Goal: Task Accomplishment & Management: Manage account settings

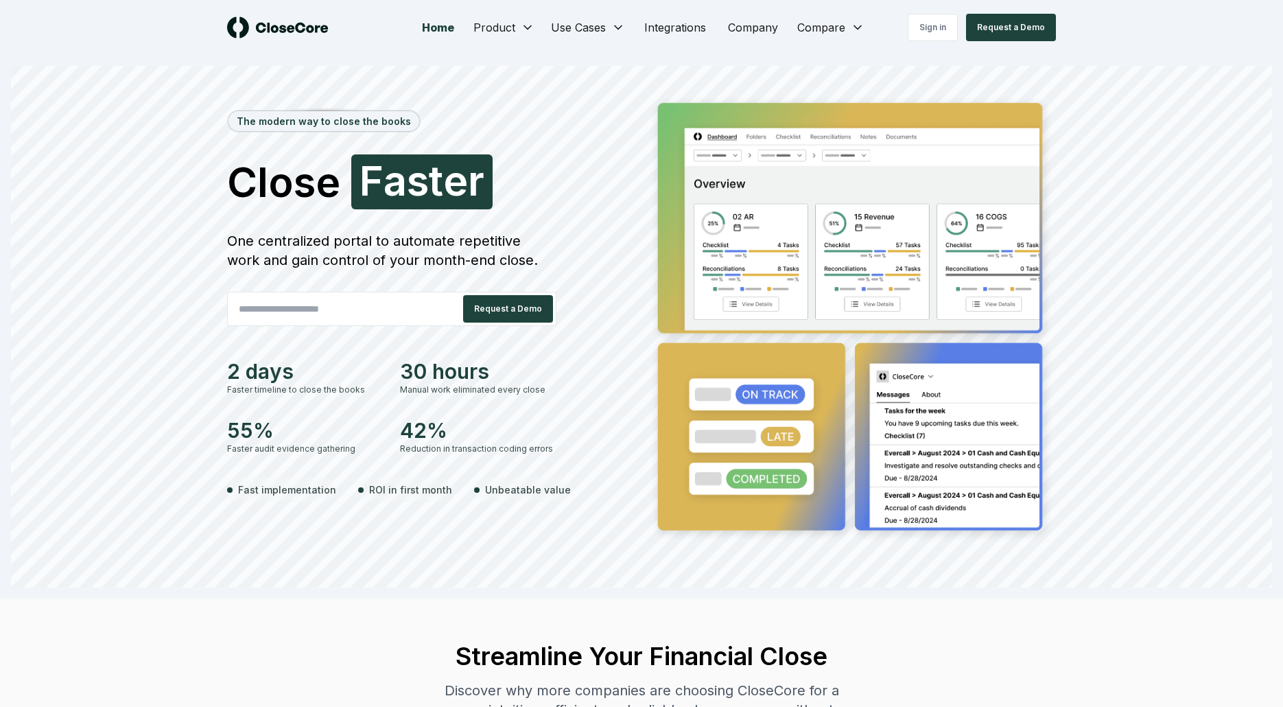
click at [937, 58] on section "The modern way to close the books Close Faster F a s t e r One centralized port…" at bounding box center [641, 326] width 1283 height 543
click at [938, 35] on link "Sign in" at bounding box center [933, 27] width 50 height 27
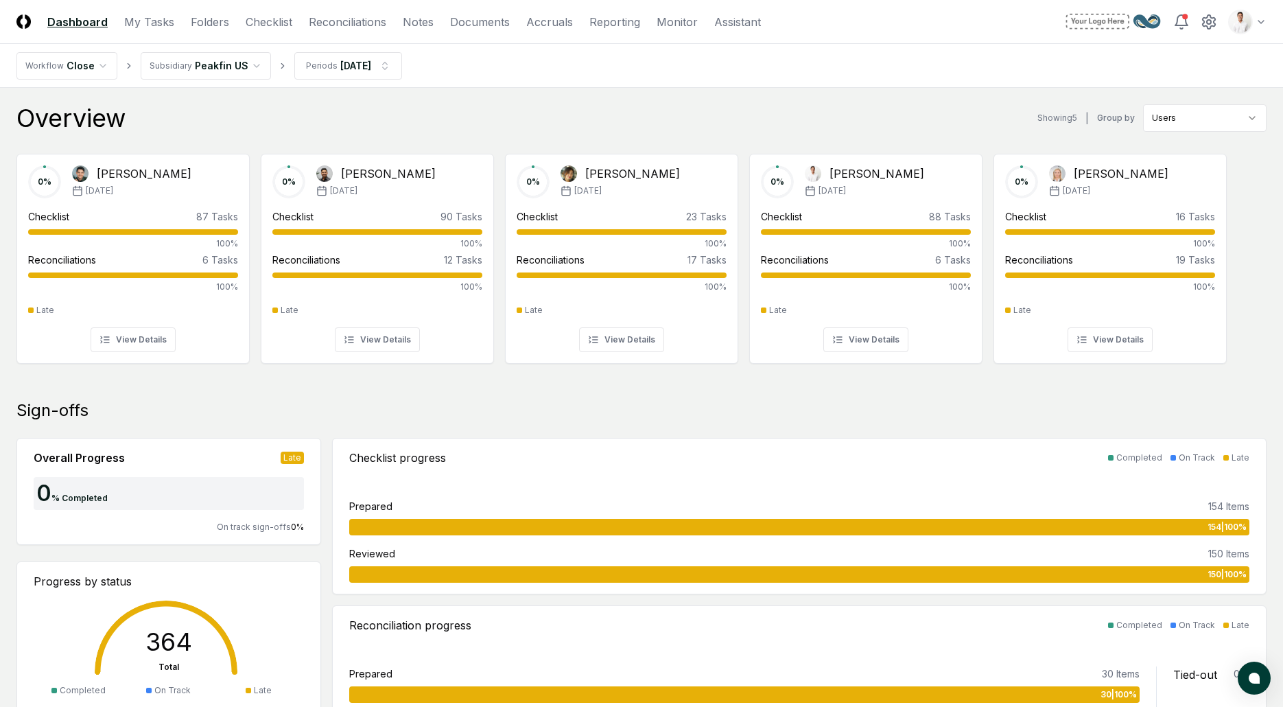
click at [517, 110] on div "Overview Showing 5 | Group by Users" at bounding box center [641, 117] width 1250 height 27
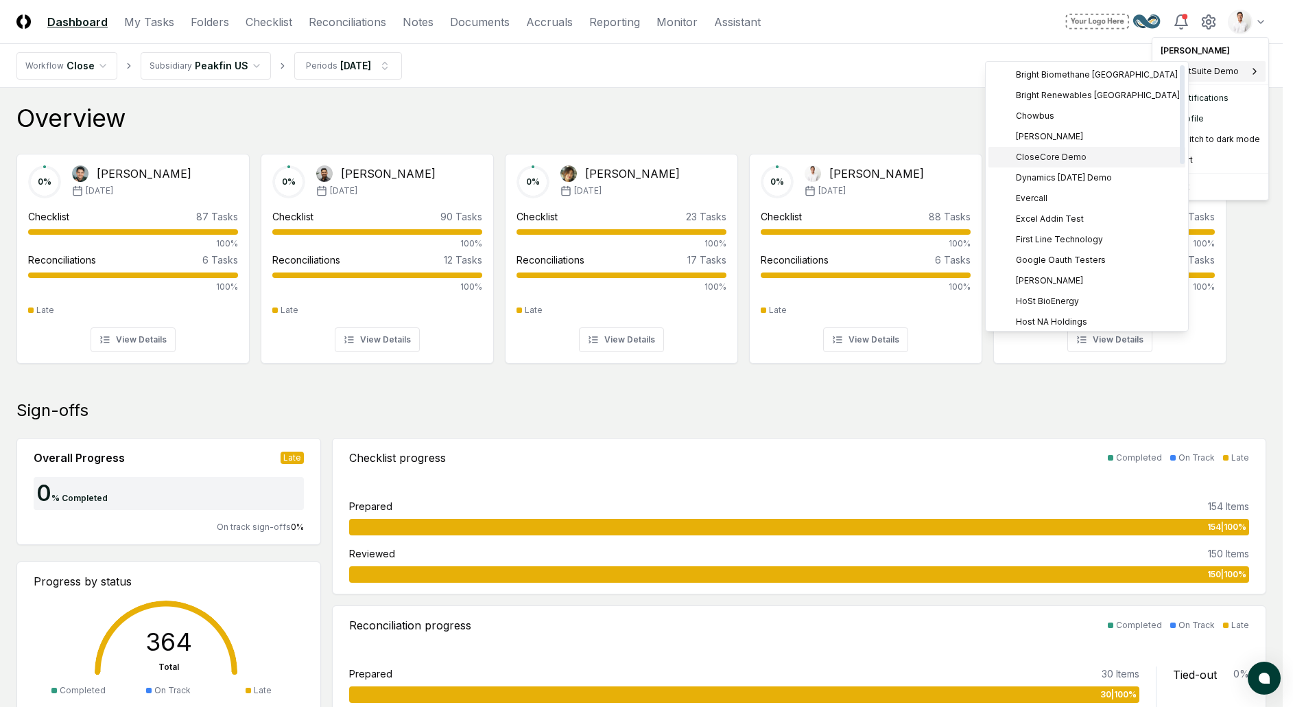
click at [1073, 161] on span "CloseCore Demo" at bounding box center [1051, 157] width 71 height 12
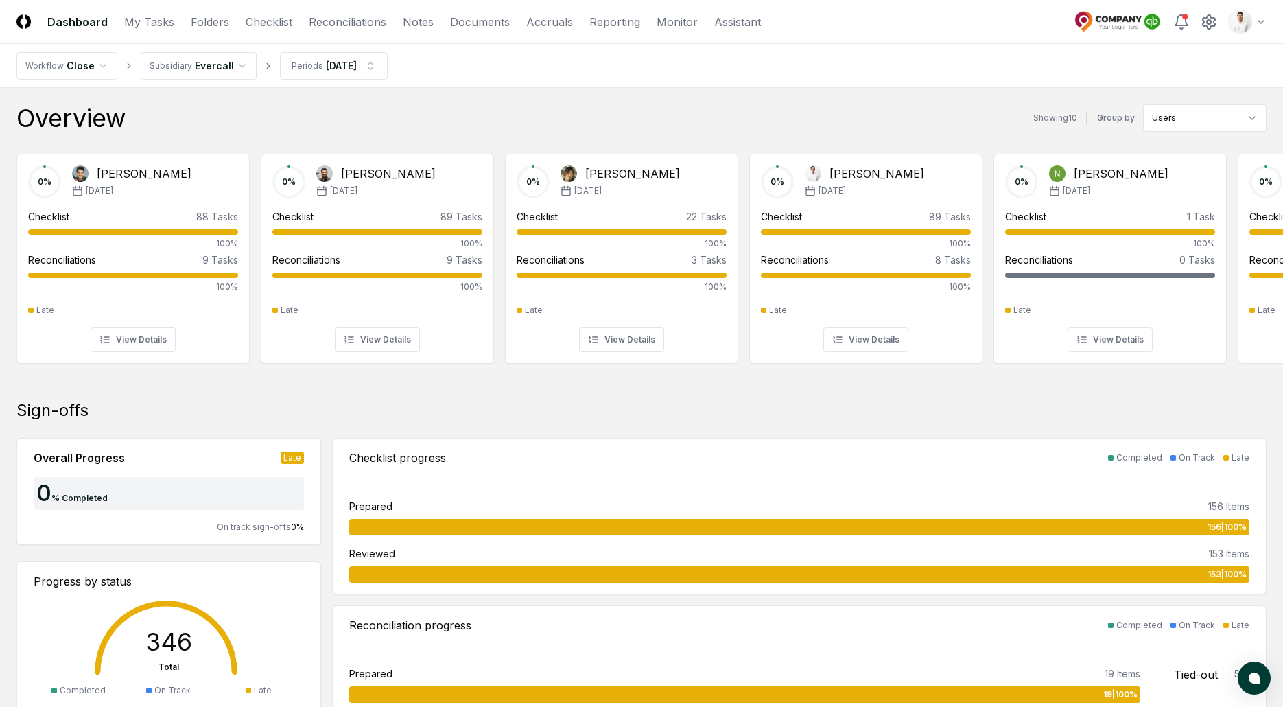
click at [524, 113] on div "Overview Showing 10 | Group by Users" at bounding box center [641, 117] width 1250 height 27
click at [293, 26] on nav "CloseCore Dashboard My Tasks Folders Checklist Reconciliations Notes Documents …" at bounding box center [388, 22] width 744 height 16
click at [285, 25] on link "Checklist" at bounding box center [269, 22] width 47 height 16
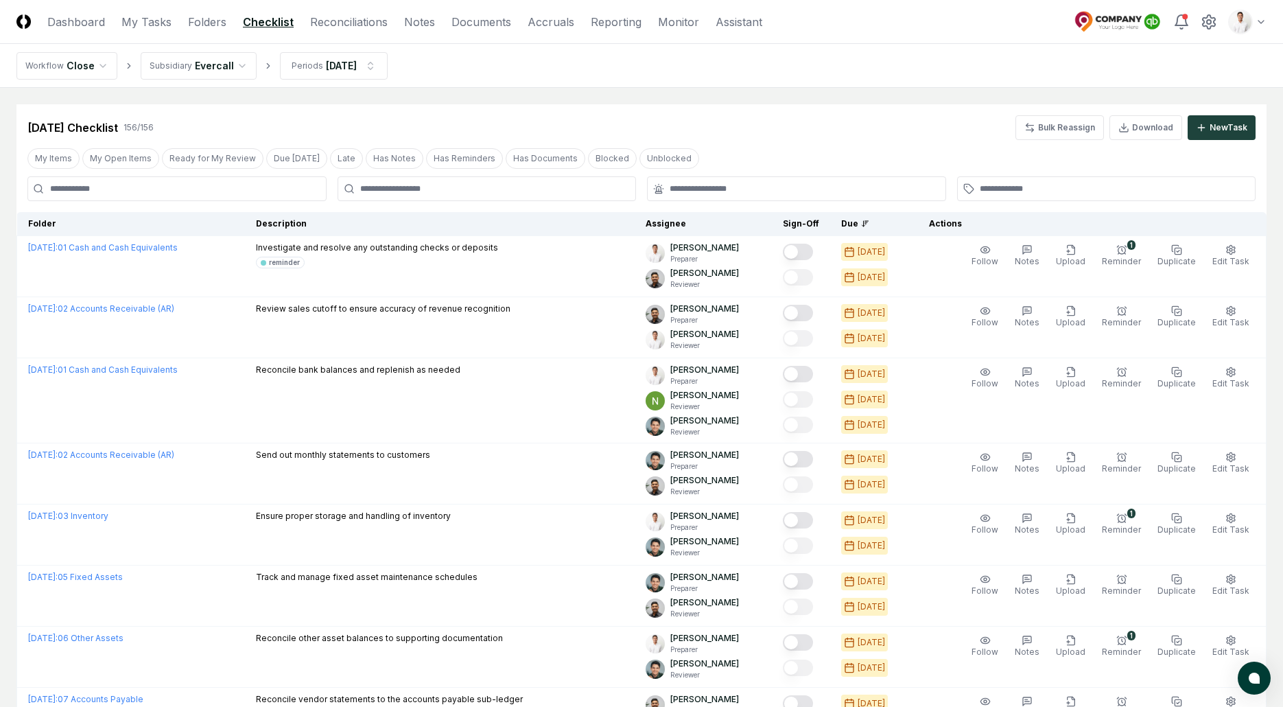
click at [360, 21] on link "Reconciliations" at bounding box center [349, 22] width 78 height 16
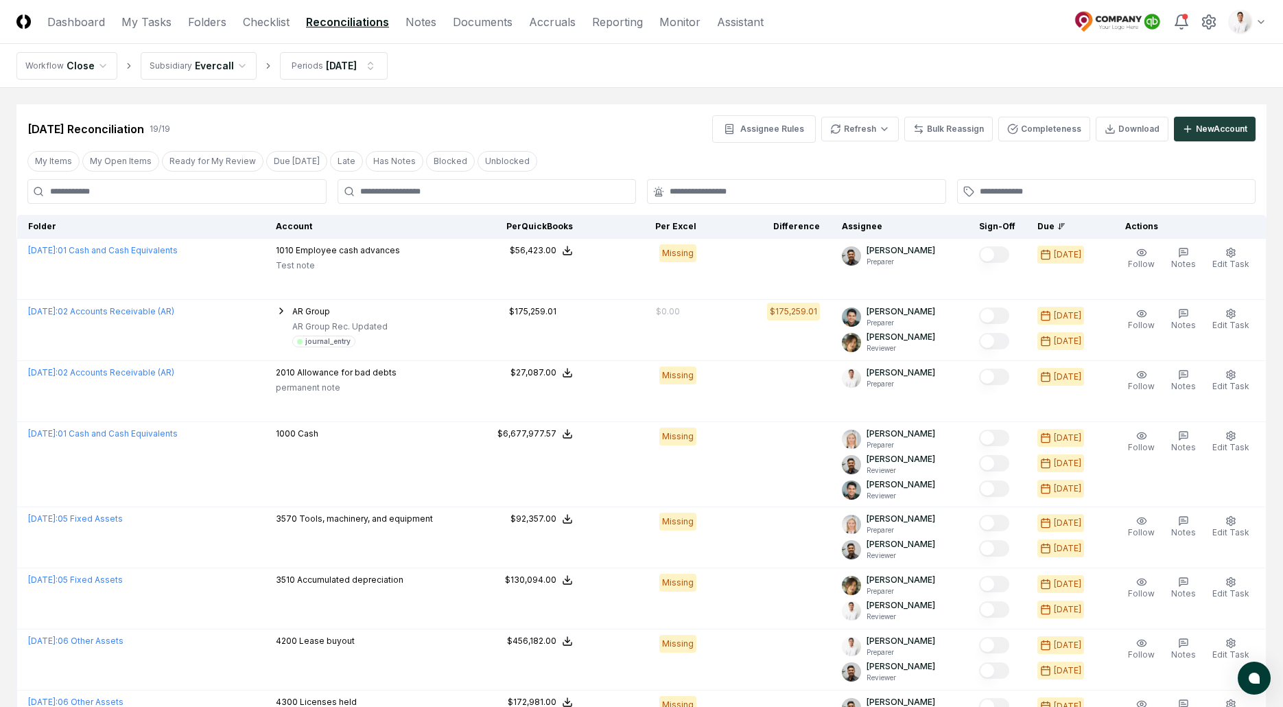
click at [543, 69] on nav "Workflow Close Subsidiary Evercall Periods [DATE]" at bounding box center [641, 66] width 1283 height 44
click at [422, 27] on link "Notes" at bounding box center [421, 22] width 31 height 16
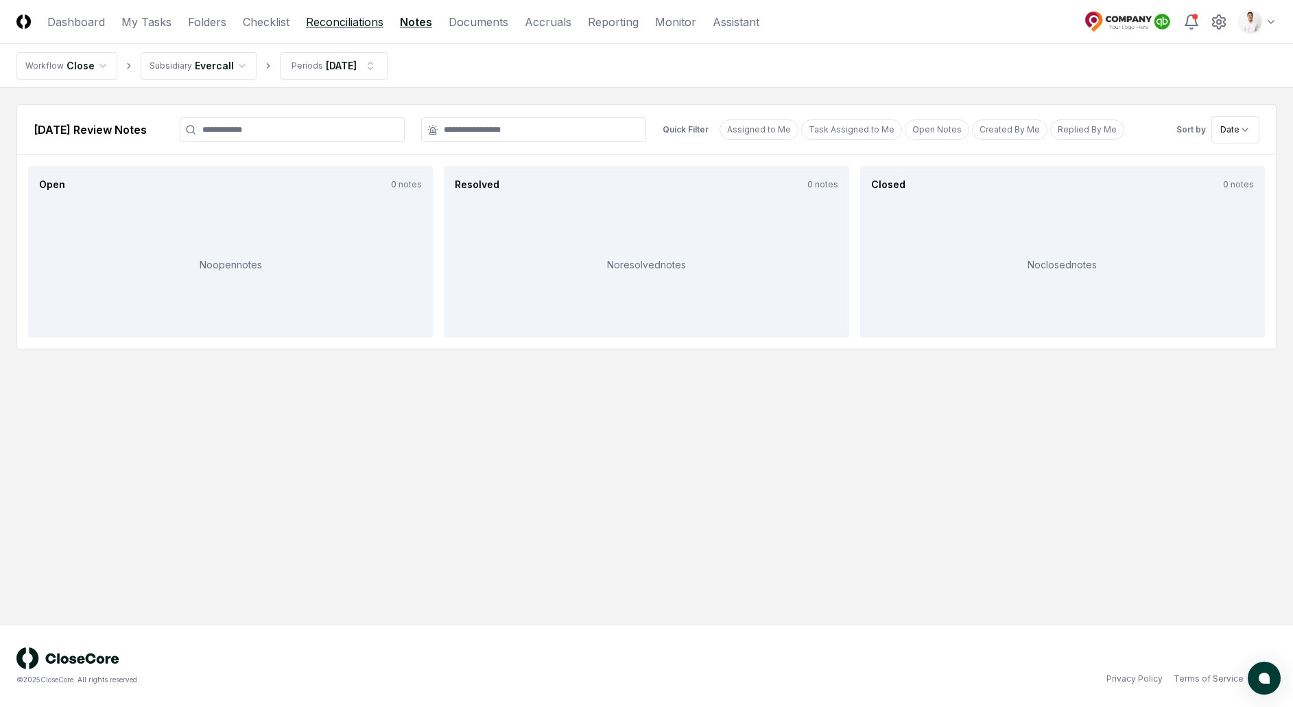
click at [371, 21] on link "Reconciliations" at bounding box center [345, 22] width 78 height 16
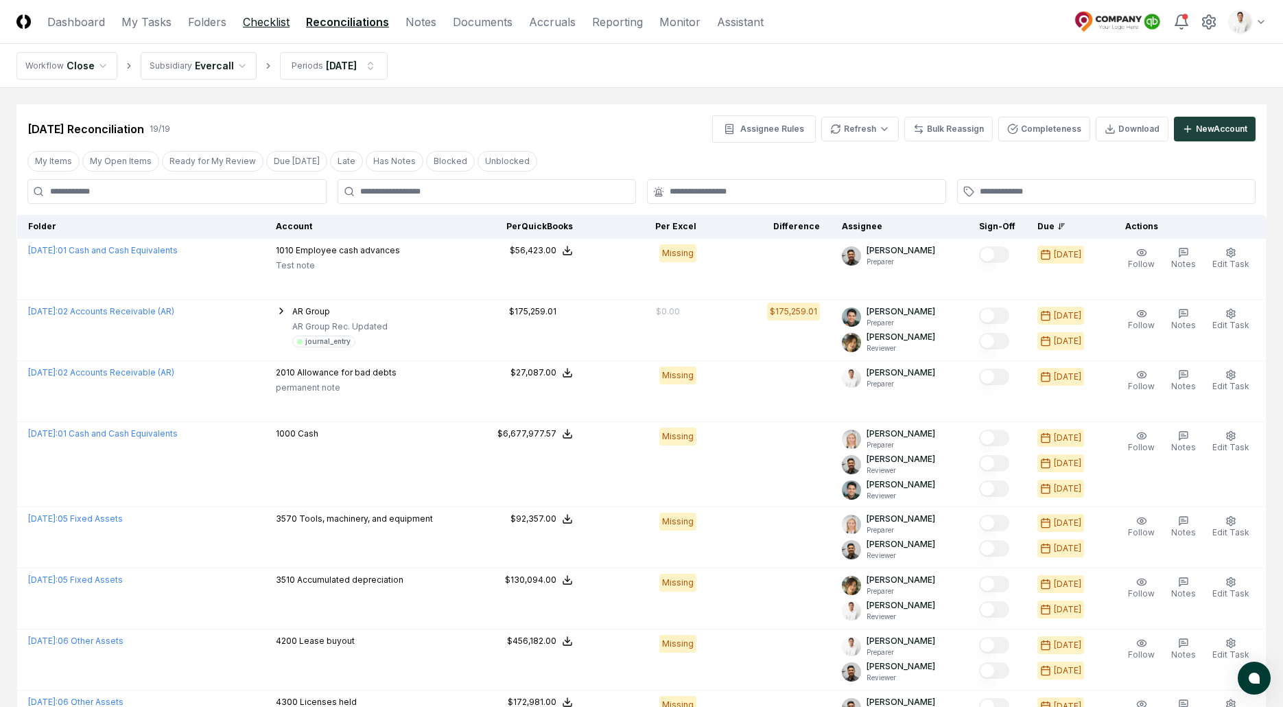
click at [270, 22] on link "Checklist" at bounding box center [266, 22] width 47 height 16
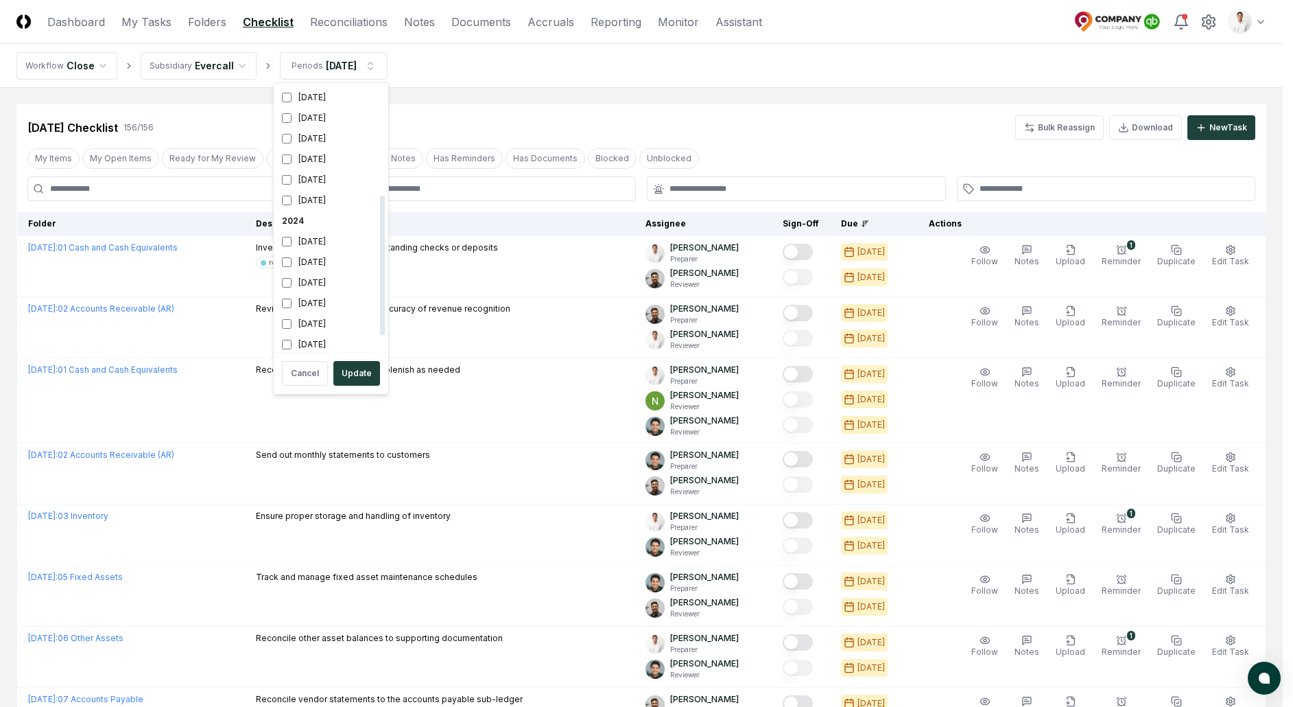
scroll to position [231, 0]
click at [314, 187] on div "[DATE]" at bounding box center [331, 195] width 109 height 21
click at [317, 176] on div "[DATE]" at bounding box center [331, 174] width 109 height 21
click at [311, 198] on div "[DATE]" at bounding box center [331, 195] width 109 height 21
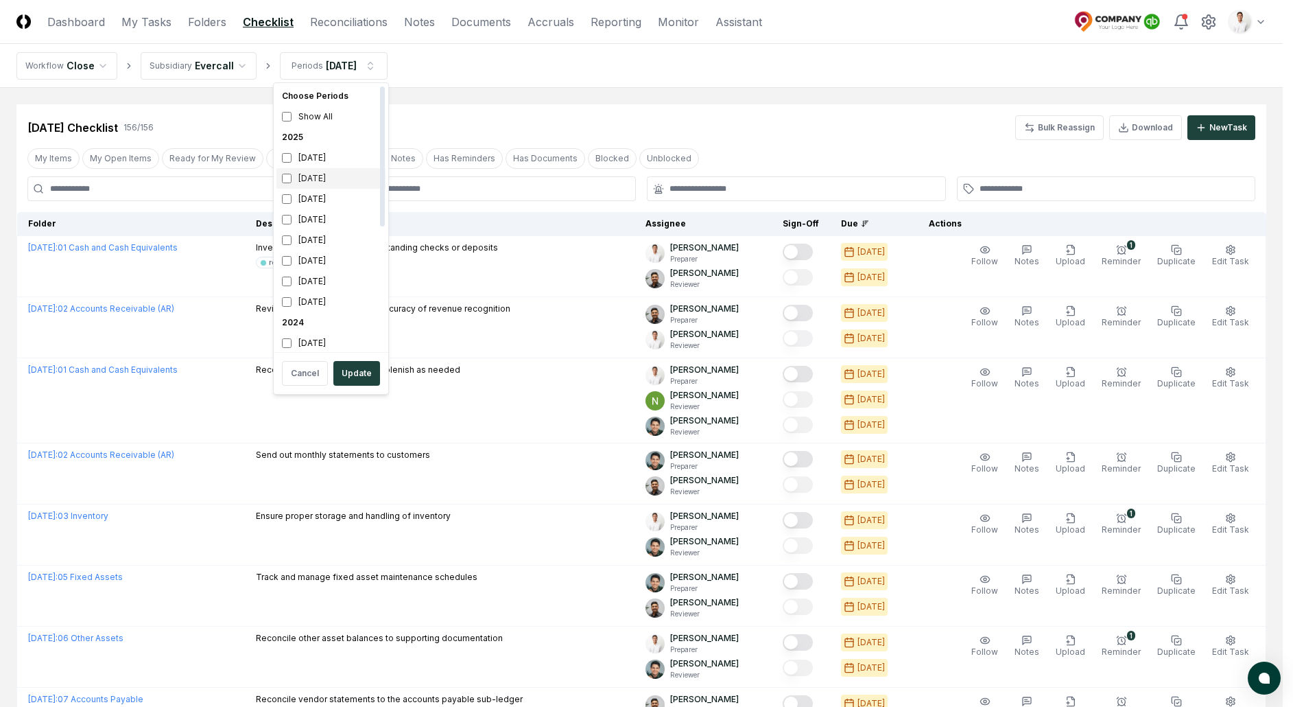
click at [312, 173] on div "[DATE]" at bounding box center [331, 178] width 109 height 21
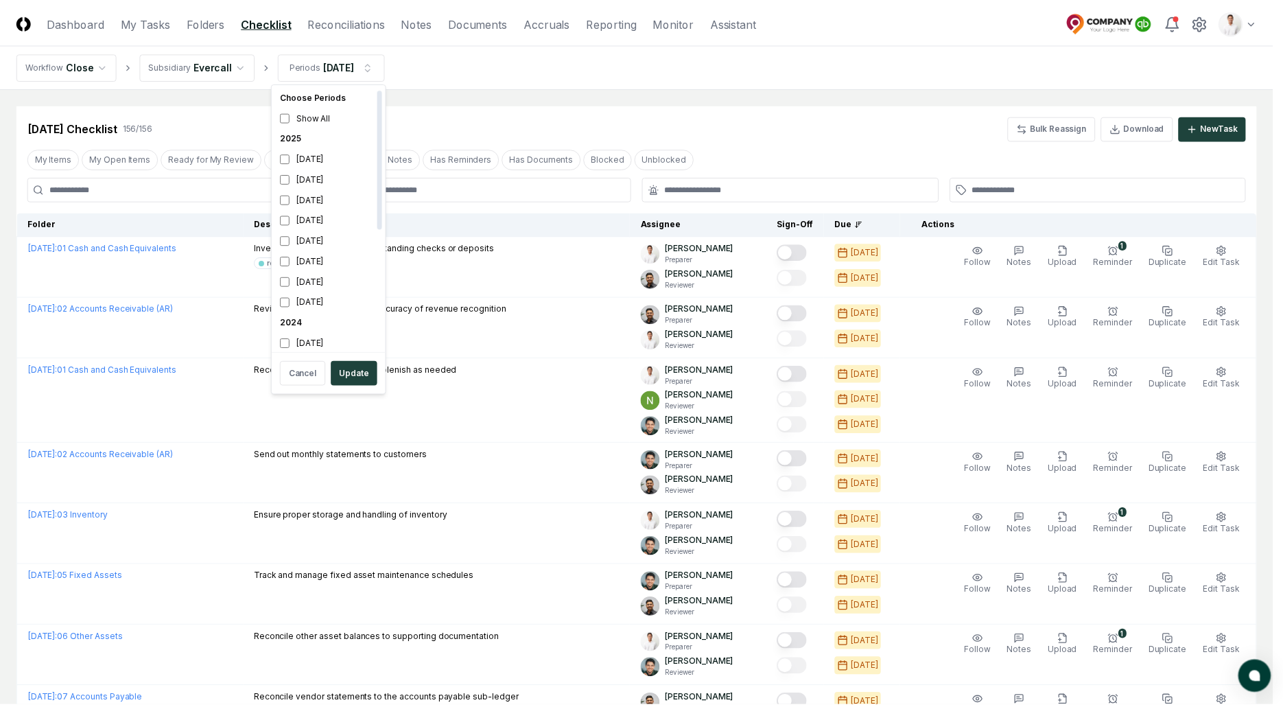
scroll to position [4, 0]
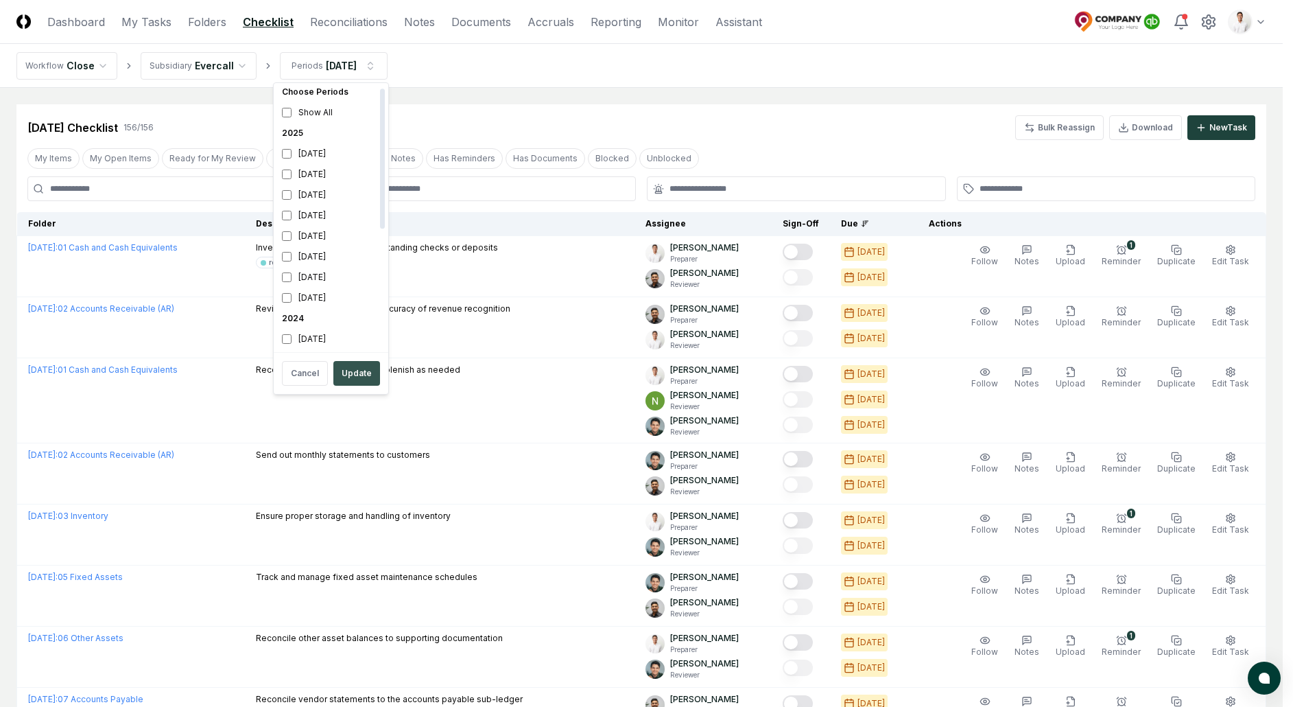
click at [357, 366] on button "Update" at bounding box center [356, 373] width 47 height 25
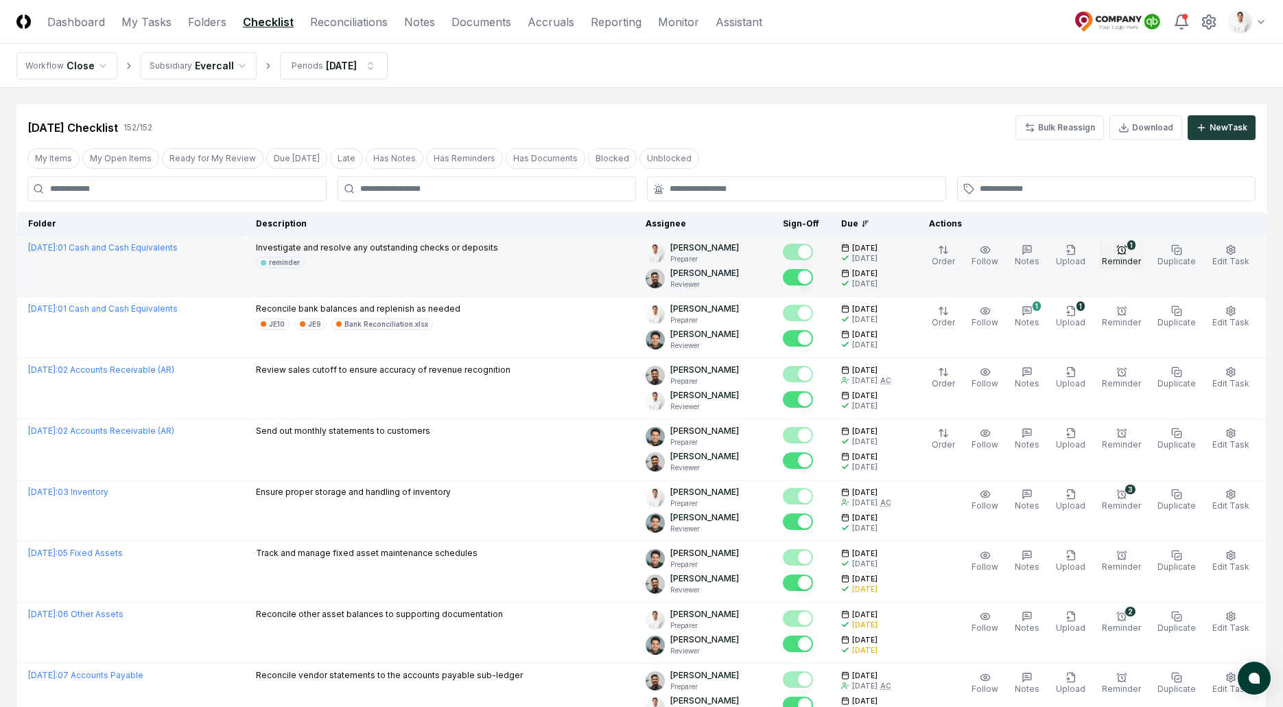
click at [1118, 259] on span "Reminder" at bounding box center [1121, 261] width 39 height 10
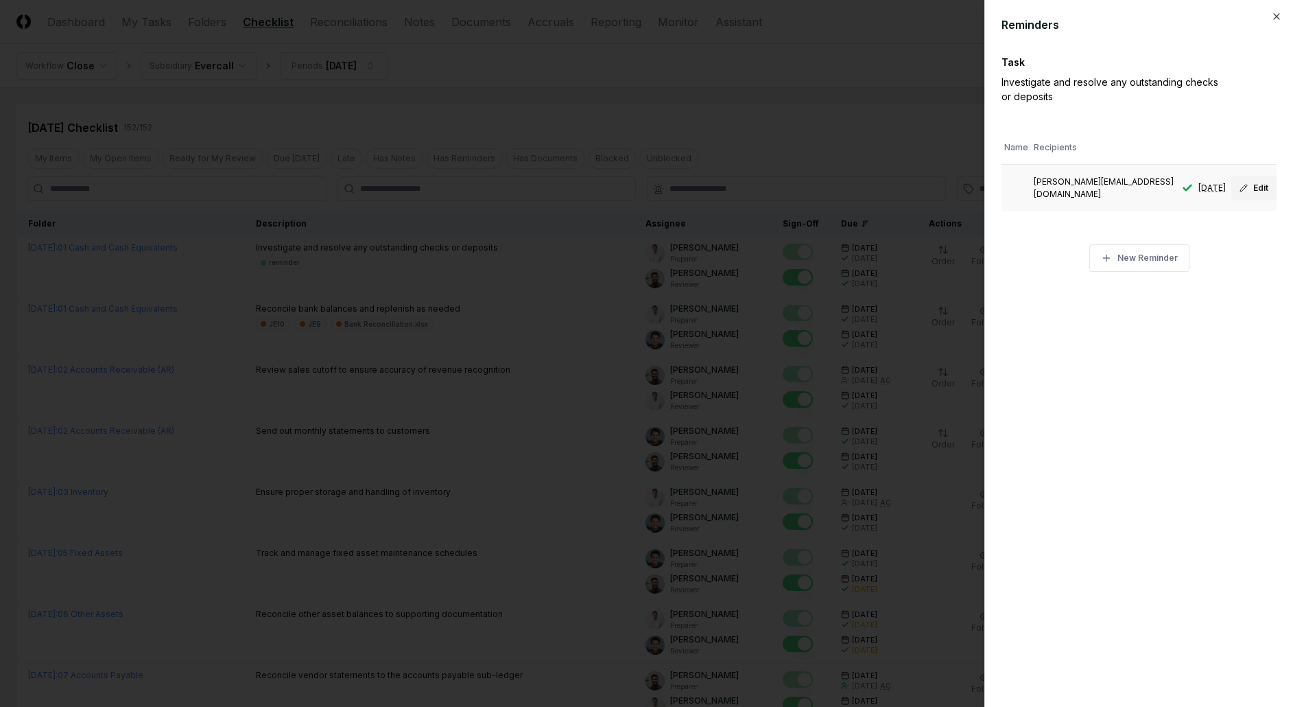
click at [1249, 193] on button "Edit" at bounding box center [1254, 188] width 45 height 25
type input "**"
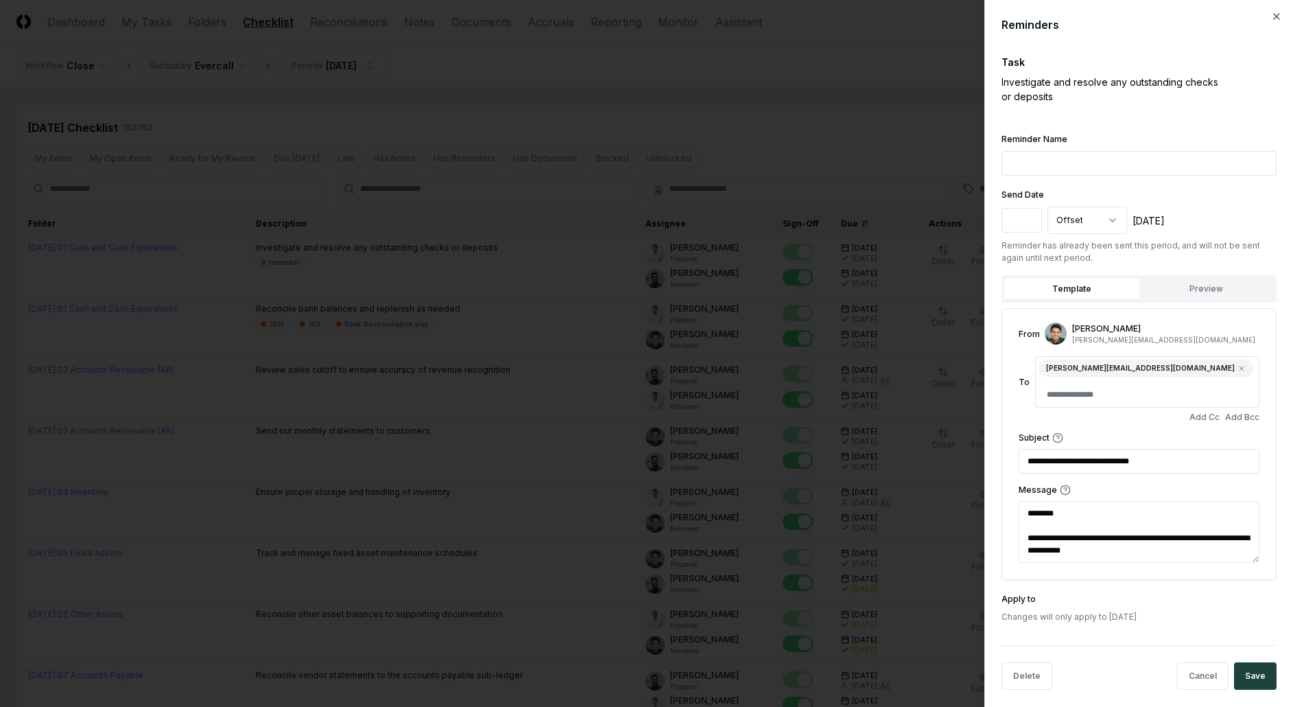
click at [1070, 163] on input "Reminder Name" at bounding box center [1139, 163] width 275 height 25
click at [1079, 449] on input "**********" at bounding box center [1139, 461] width 241 height 25
click at [1128, 522] on textarea "**********" at bounding box center [1139, 532] width 241 height 62
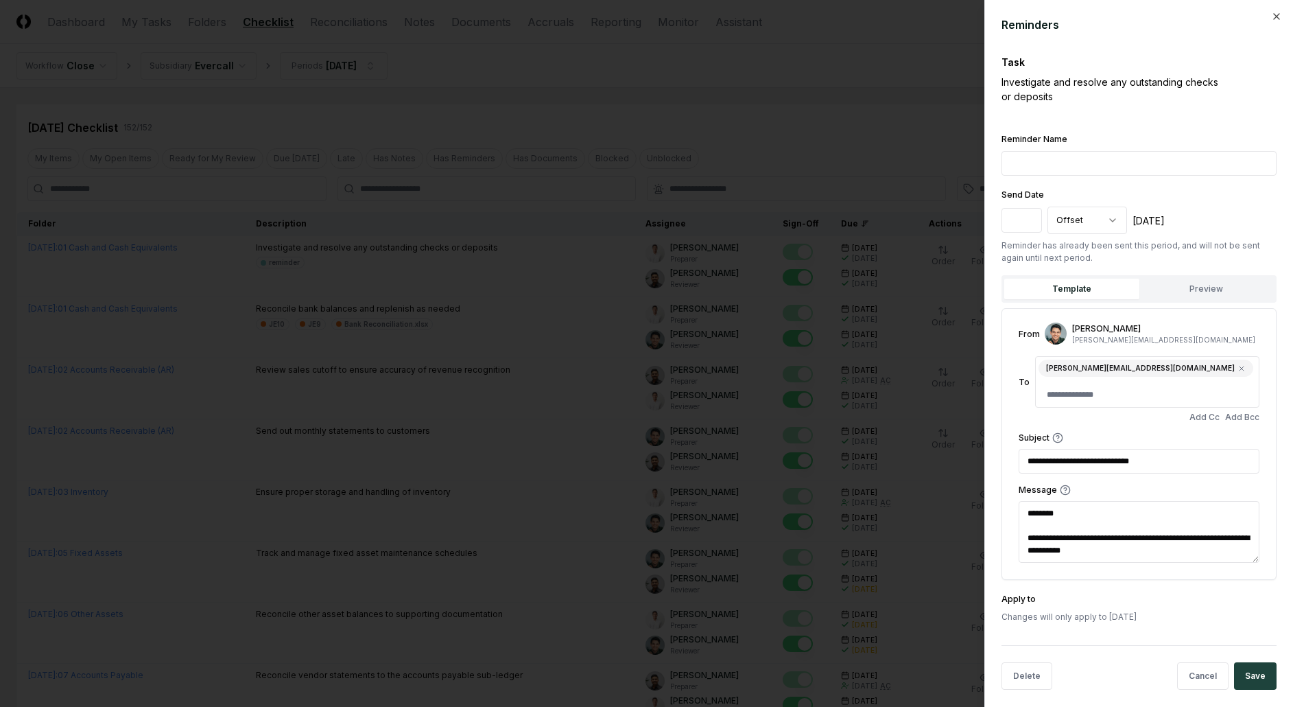
drag, startPoint x: 1132, startPoint y: 525, endPoint x: 924, endPoint y: 456, distance: 219.6
drag, startPoint x: 881, startPoint y: 93, endPoint x: 849, endPoint y: 122, distance: 43.2
click at [880, 93] on div at bounding box center [646, 353] width 1293 height 707
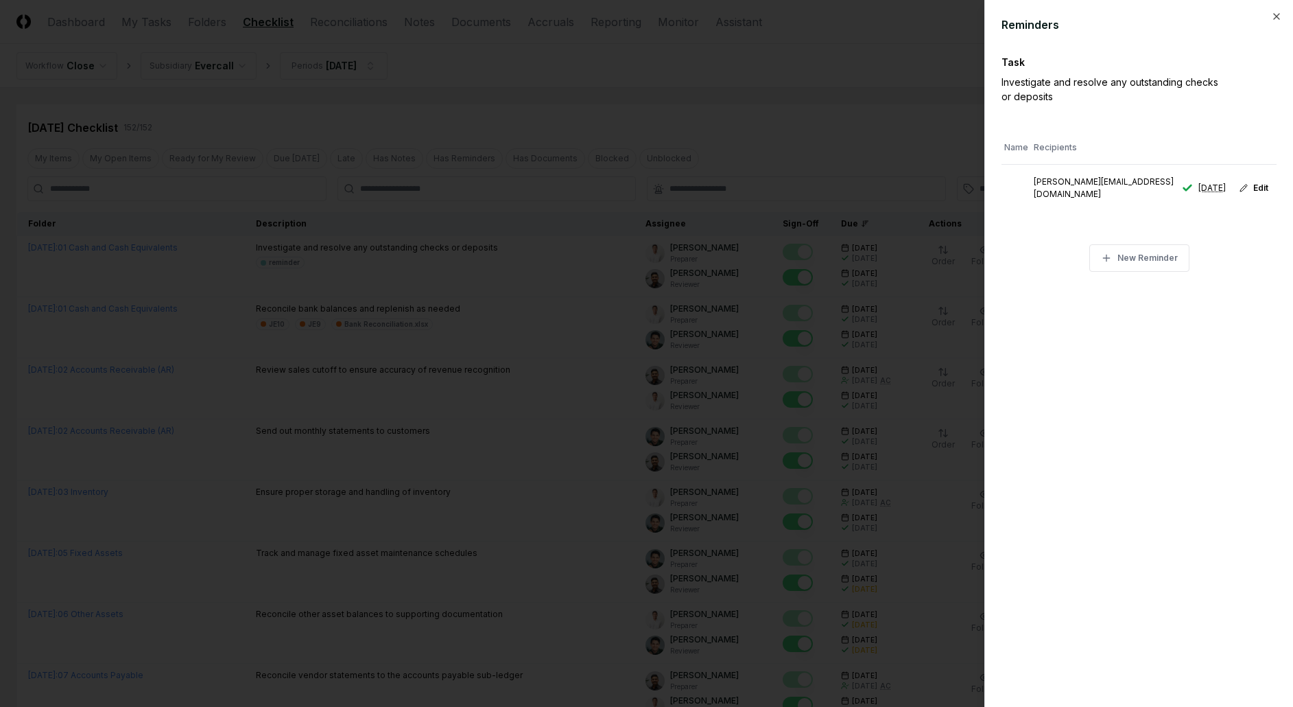
type textarea "*"
click at [546, 168] on div at bounding box center [646, 353] width 1293 height 707
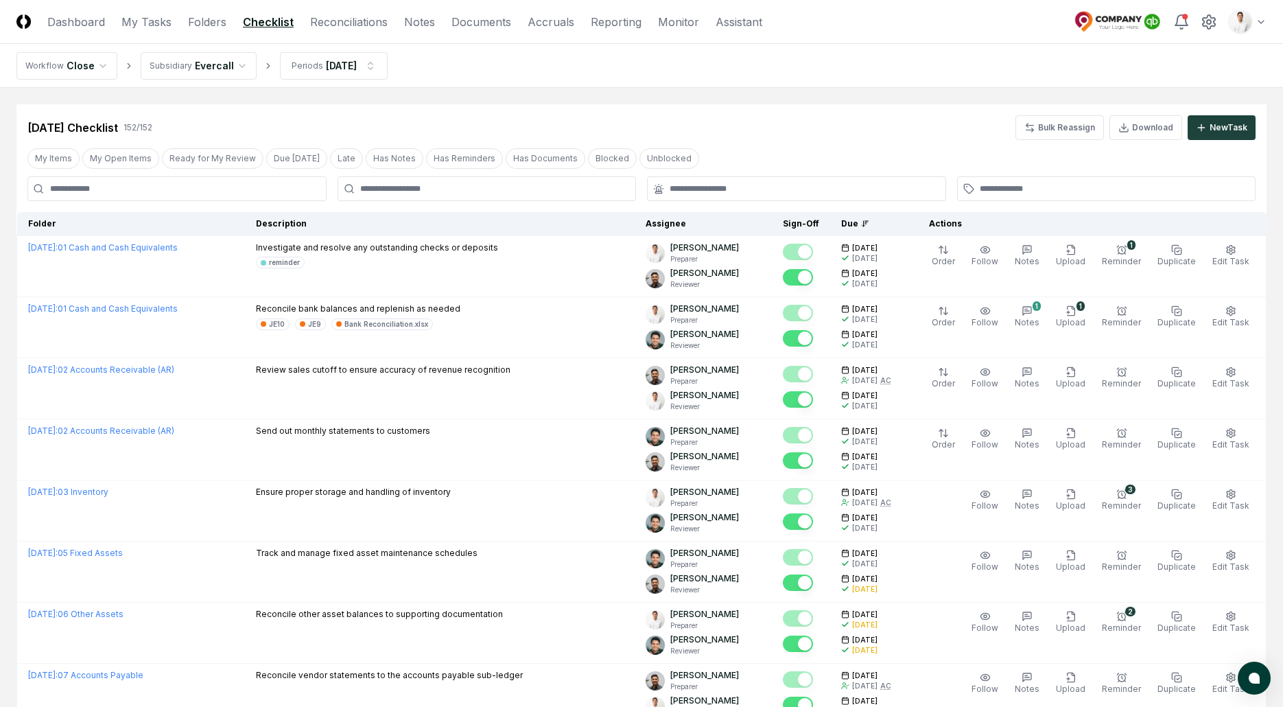
click at [594, 113] on div "[DATE] Checklist 152 / 152 Bulk Reassign Download New Task" at bounding box center [641, 122] width 1250 height 36
click at [695, 105] on div "[DATE] Checklist 152 / 152 Bulk Reassign Download New Task" at bounding box center [641, 122] width 1250 height 36
